Goal: Task Accomplishment & Management: Manage account settings

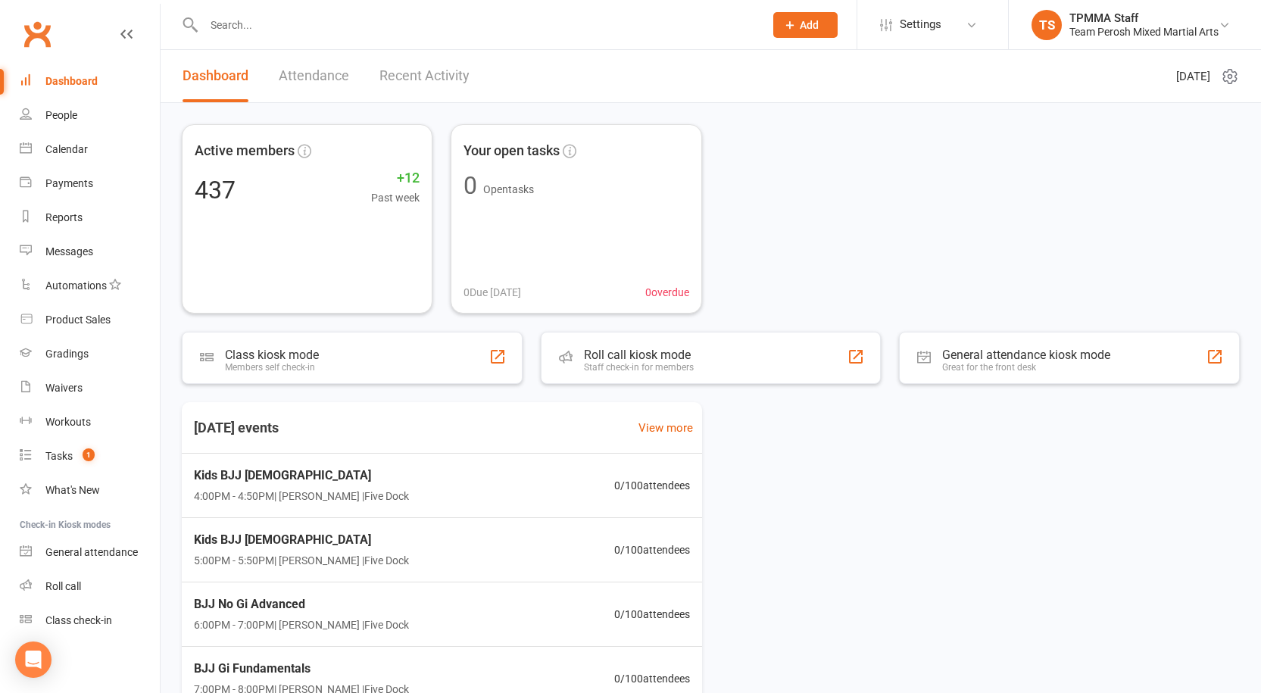
click at [289, 22] on input "text" at bounding box center [476, 24] width 554 height 21
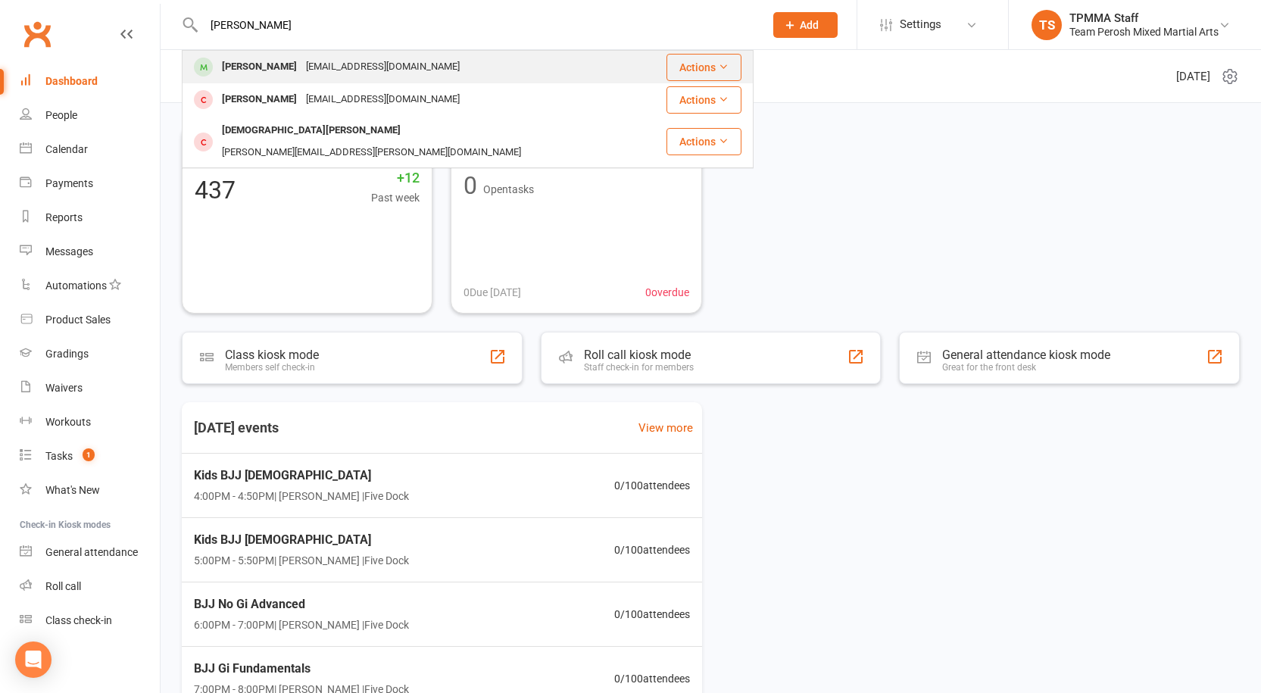
type input "[PERSON_NAME]"
click at [315, 63] on div "[EMAIL_ADDRESS][DOMAIN_NAME]" at bounding box center [382, 67] width 163 height 22
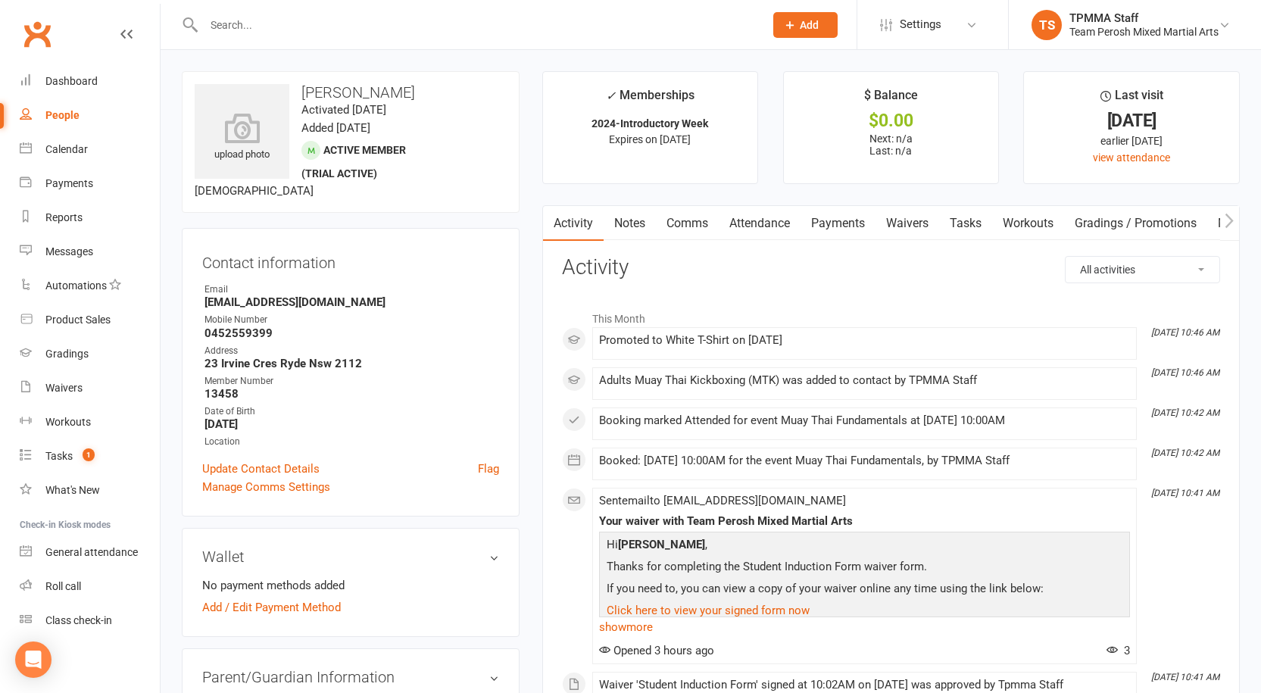
click at [635, 223] on link "Notes" at bounding box center [630, 223] width 52 height 35
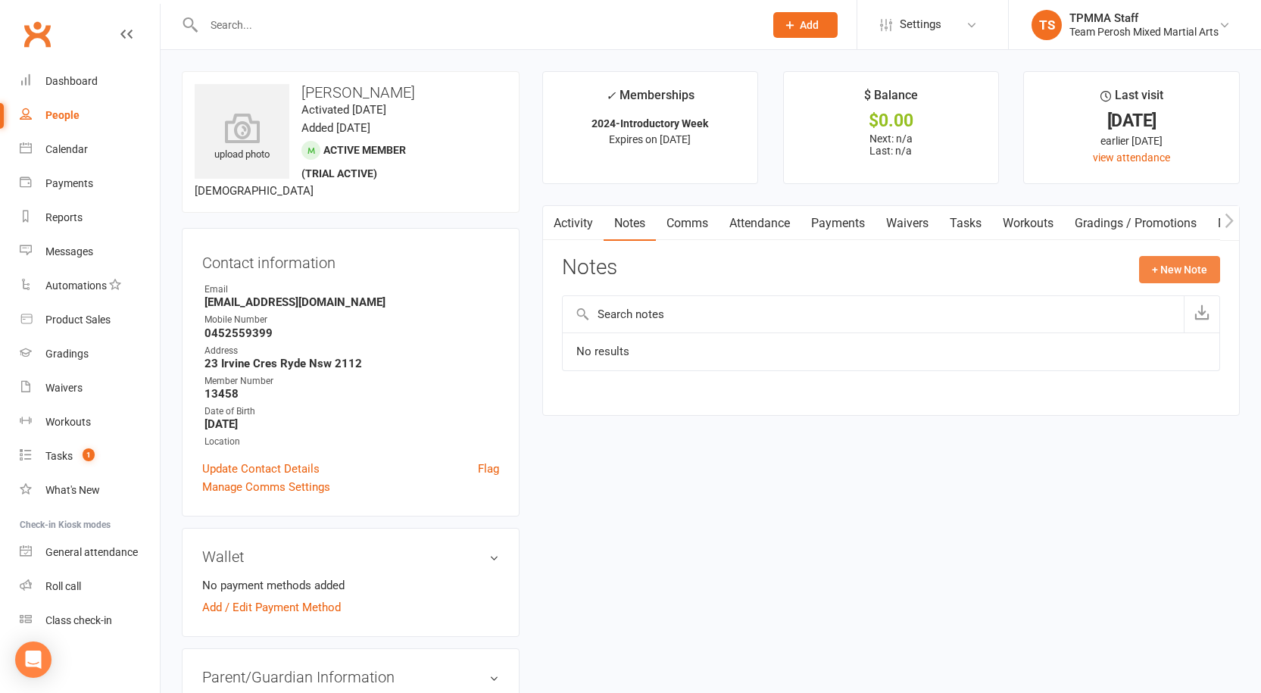
click at [1172, 268] on button "+ New Note" at bounding box center [1179, 269] width 81 height 27
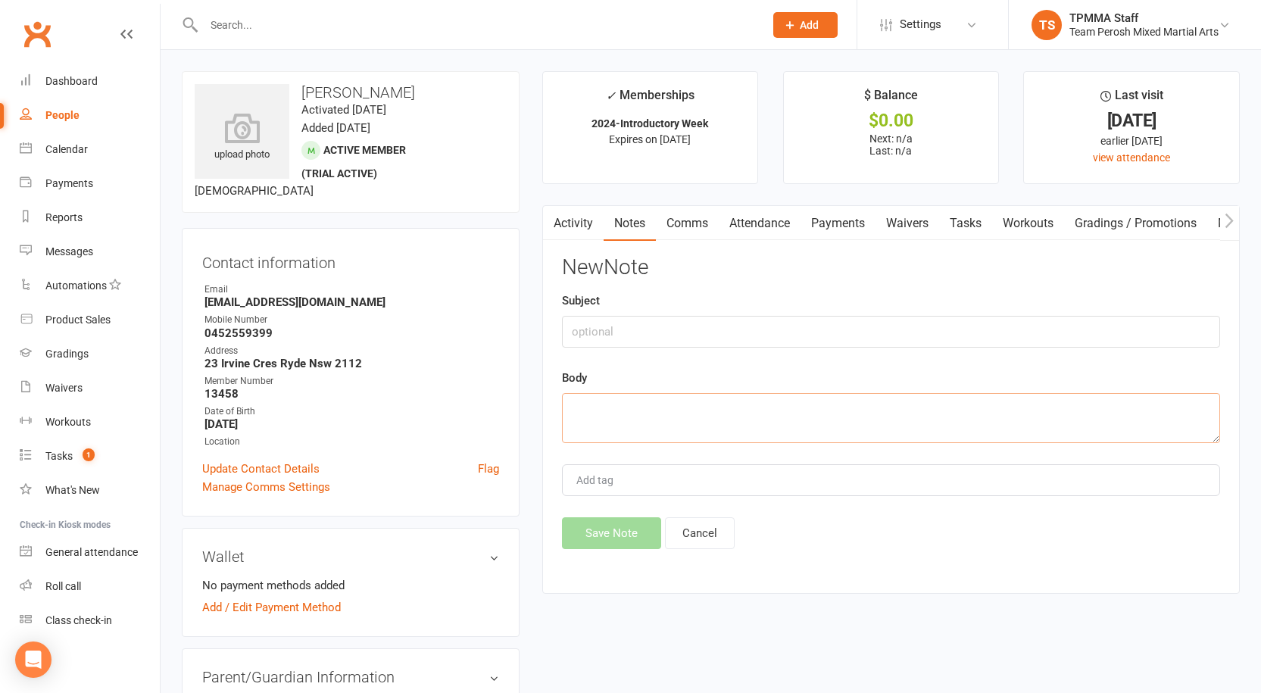
click at [613, 426] on textarea at bounding box center [891, 418] width 658 height 50
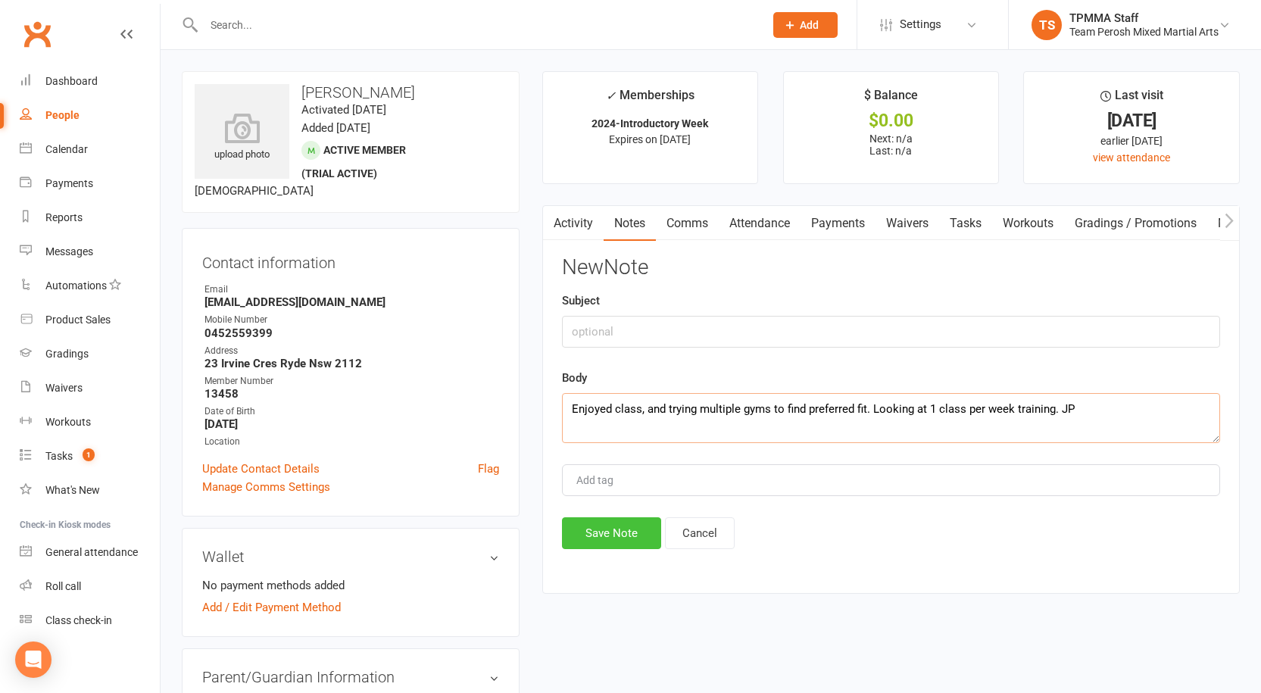
type textarea "Enjoyed class, and trying multiple gyms to find preferred fit. Looking at 1 cla…"
click at [626, 535] on button "Save Note" at bounding box center [611, 533] width 99 height 32
